Goal: Task Accomplishment & Management: Manage account settings

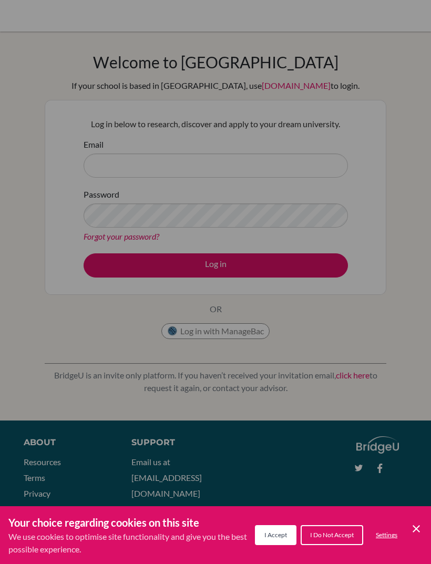
click at [279, 526] on button "I Accept" at bounding box center [275, 535] width 41 height 20
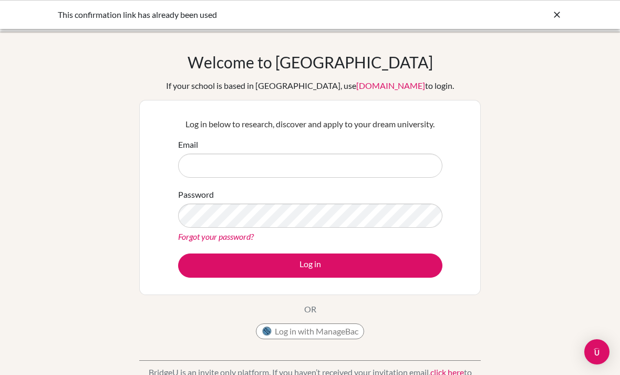
click at [560, 12] on icon at bounding box center [557, 14] width 11 height 11
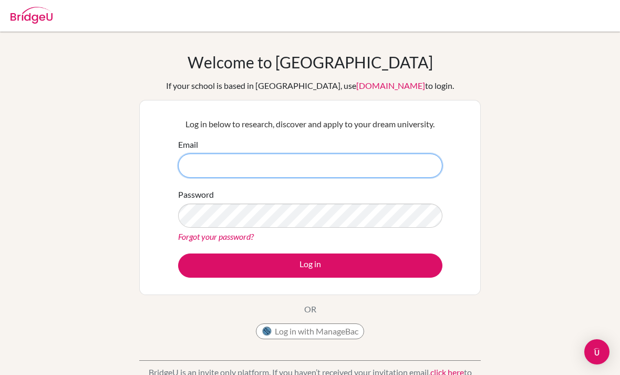
click at [397, 158] on input "Email" at bounding box center [310, 165] width 264 height 24
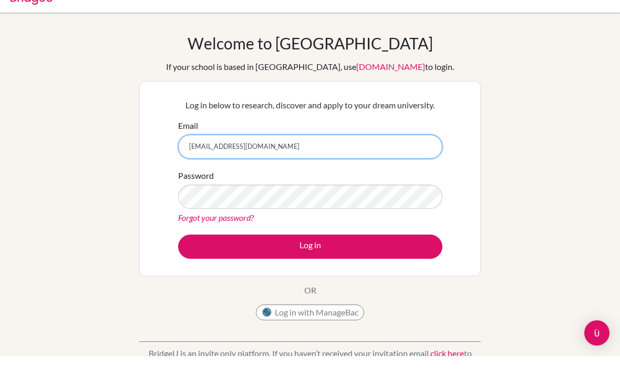
type input "[EMAIL_ADDRESS][DOMAIN_NAME]"
click at [310, 253] on button "Log in" at bounding box center [310, 265] width 264 height 24
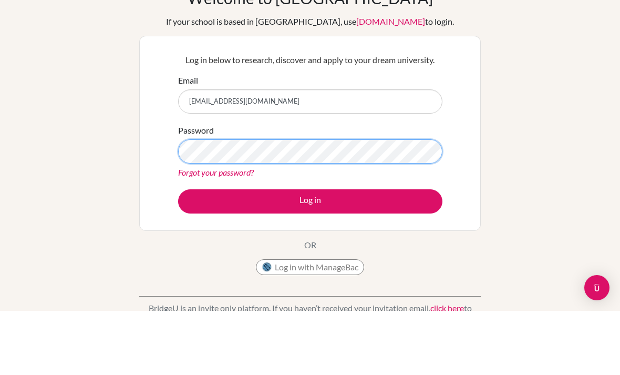
click at [310, 253] on button "Log in" at bounding box center [310, 265] width 264 height 24
